Goal: Transaction & Acquisition: Obtain resource

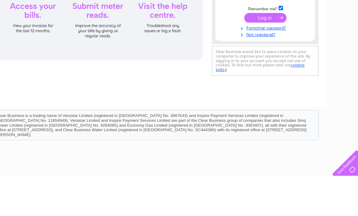
click at [242, 39] on input "text" at bounding box center [273, 38] width 63 height 7
click at [294, 33] on div "Email Address: Password:" at bounding box center [179, 122] width 358 height 274
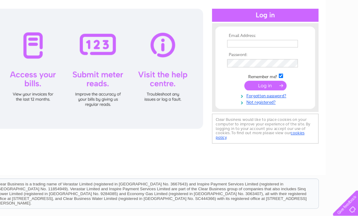
click at [242, 60] on input "text" at bounding box center [273, 63] width 63 height 7
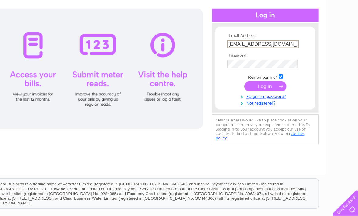
type input "Baoglasgow@gmail.com"
click at [257, 97] on input "submit" at bounding box center [275, 101] width 37 height 9
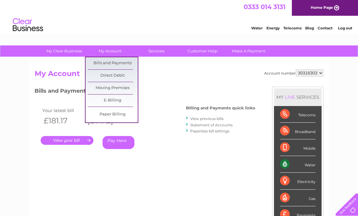
click at [104, 64] on link "Bills and Payments" at bounding box center [113, 63] width 50 height 12
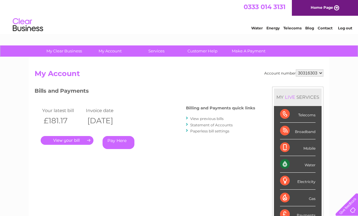
click at [55, 142] on link "." at bounding box center [67, 140] width 53 height 9
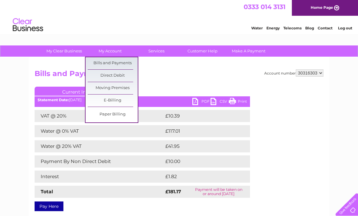
click at [96, 61] on link "Bills and Payments" at bounding box center [113, 63] width 50 height 12
click at [101, 62] on link "Bills and Payments" at bounding box center [113, 63] width 50 height 12
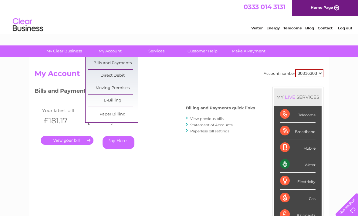
click at [107, 100] on link "E-Billing" at bounding box center [113, 101] width 50 height 12
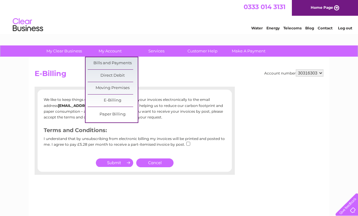
click at [107, 114] on link "Paper Billing" at bounding box center [113, 115] width 50 height 12
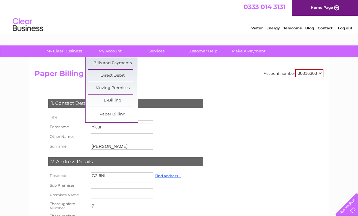
click at [104, 63] on link "Bills and Payments" at bounding box center [113, 63] width 50 height 12
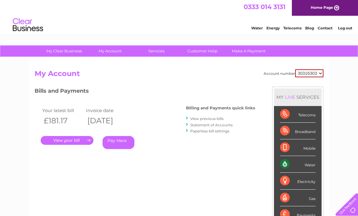
click at [60, 136] on link "." at bounding box center [67, 140] width 53 height 9
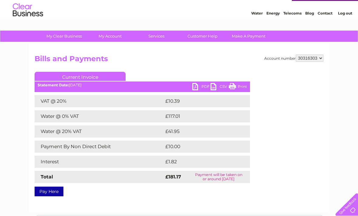
scroll to position [15, 0]
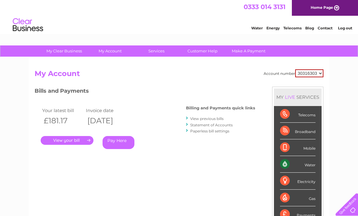
click at [192, 118] on link "View previous bills" at bounding box center [206, 119] width 33 height 5
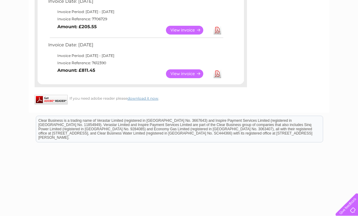
scroll to position [248, 0]
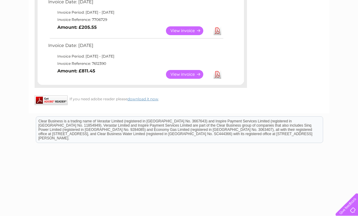
click at [216, 70] on link "Download" at bounding box center [218, 74] width 8 height 9
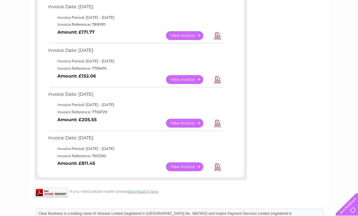
scroll to position [0, 0]
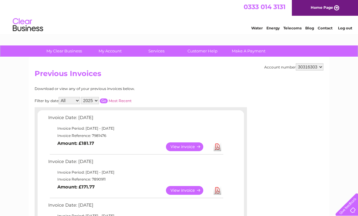
click at [187, 147] on link "View" at bounding box center [188, 147] width 45 height 9
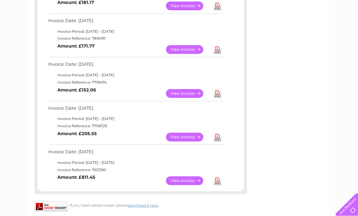
scroll to position [141, 0]
click at [219, 90] on link "Download" at bounding box center [218, 94] width 8 height 9
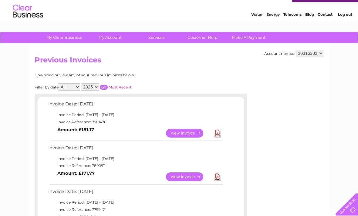
scroll to position [14, 0]
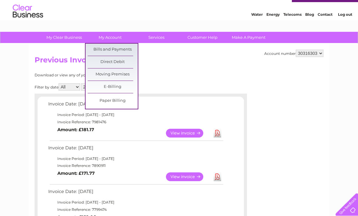
click at [107, 59] on link "Direct Debit" at bounding box center [113, 62] width 50 height 12
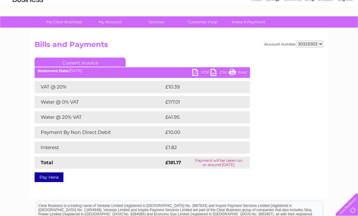
scroll to position [29, 0]
click at [92, 100] on td "Water @ 0% VAT" at bounding box center [99, 103] width 129 height 12
click at [191, 85] on td "£10.39" at bounding box center [200, 87] width 73 height 12
click at [68, 125] on div "VAT @ 20% £10.39 Water @ 0% VAT £117.01 Water @ 20% VAT £41.95 Payment By Non D…" at bounding box center [143, 125] width 216 height 88
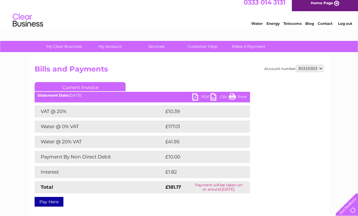
scroll to position [0, 0]
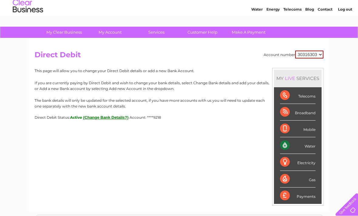
scroll to position [19, 0]
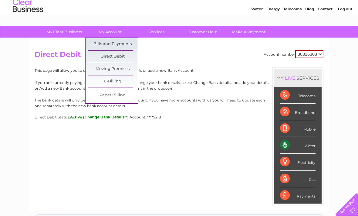
click at [106, 46] on link "Bills and Payments" at bounding box center [113, 44] width 50 height 12
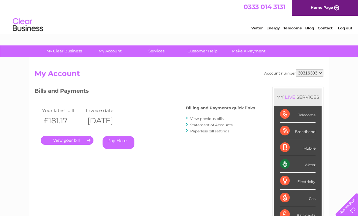
click at [68, 140] on link "." at bounding box center [67, 140] width 53 height 9
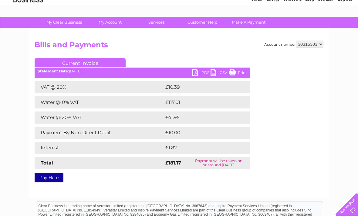
scroll to position [30, 0]
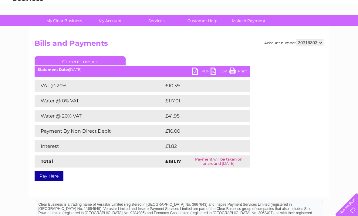
click at [197, 74] on link "PDF" at bounding box center [201, 72] width 18 height 9
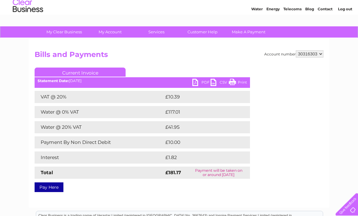
scroll to position [0, 0]
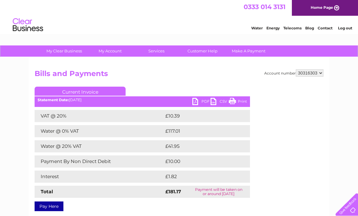
click at [198, 101] on link "PDF" at bounding box center [201, 102] width 18 height 9
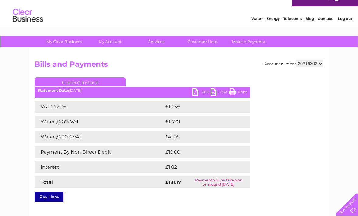
scroll to position [20, 0]
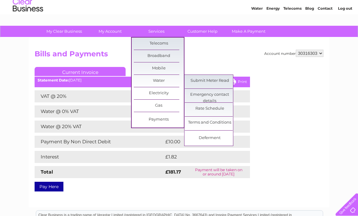
click at [208, 80] on link "Submit Meter Read" at bounding box center [210, 81] width 50 height 12
